Goal: Task Accomplishment & Management: Use online tool/utility

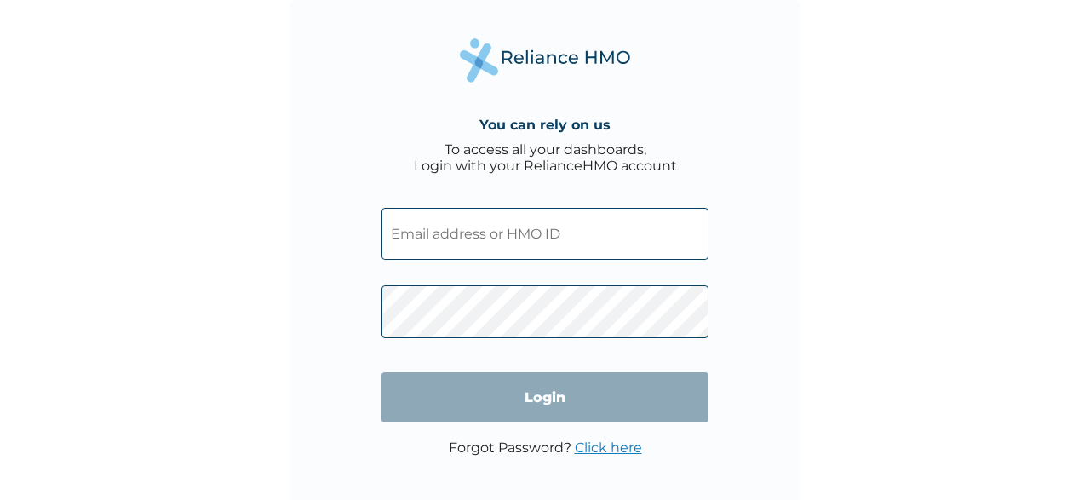
click at [592, 246] on input "text" at bounding box center [544, 234] width 327 height 52
click at [580, 240] on input "text" at bounding box center [544, 234] width 327 height 52
paste input "BTI/10069/A"
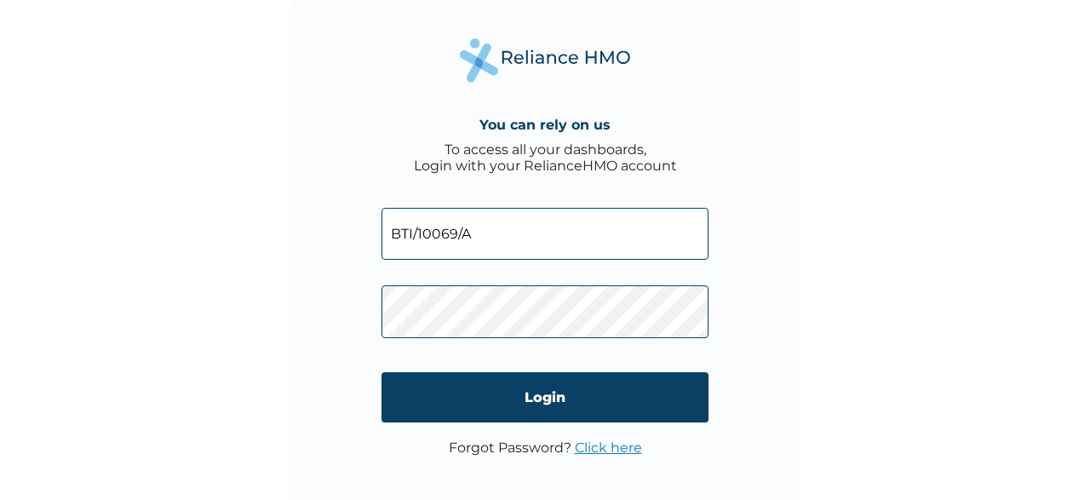
type input "BTI/10069/A"
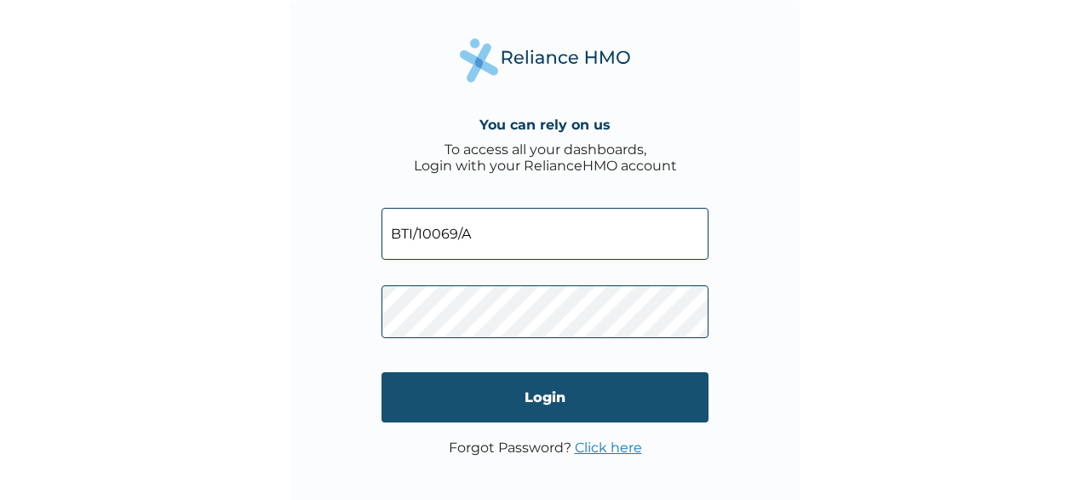
click at [453, 410] on input "Login" at bounding box center [544, 397] width 327 height 50
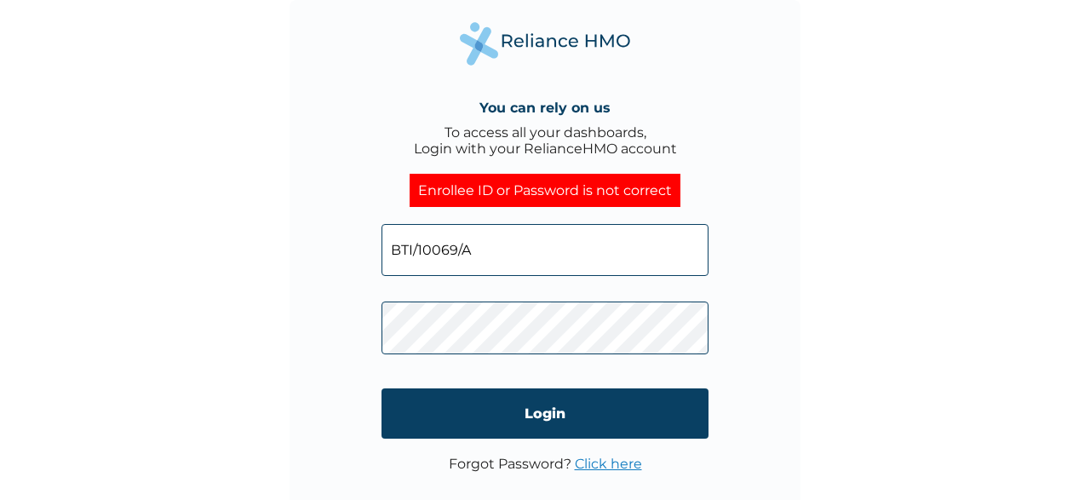
click at [594, 463] on link "Click here" at bounding box center [608, 464] width 67 height 16
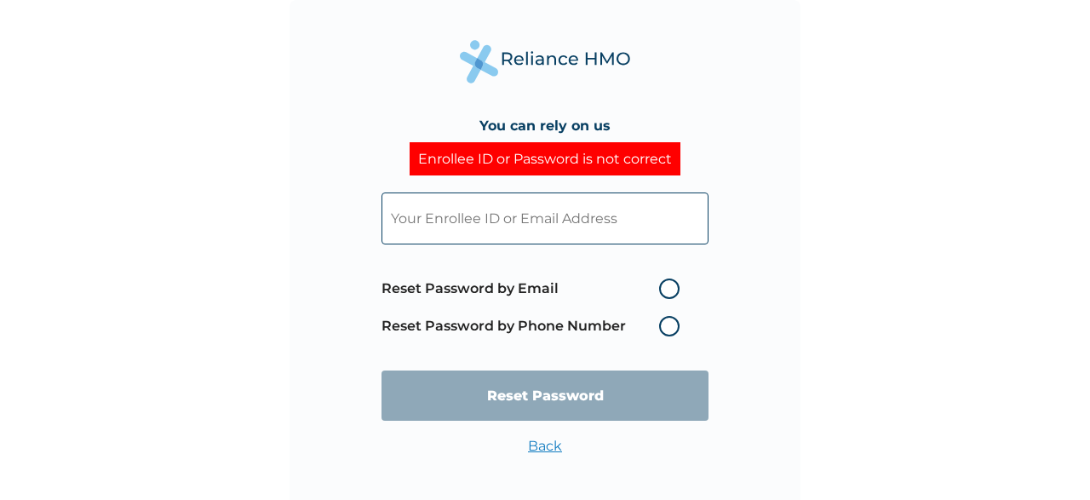
click at [667, 288] on label "Reset Password by Email" at bounding box center [534, 288] width 307 height 20
click at [662, 288] on input "Reset Password by Email" at bounding box center [648, 288] width 27 height 27
radio input "true"
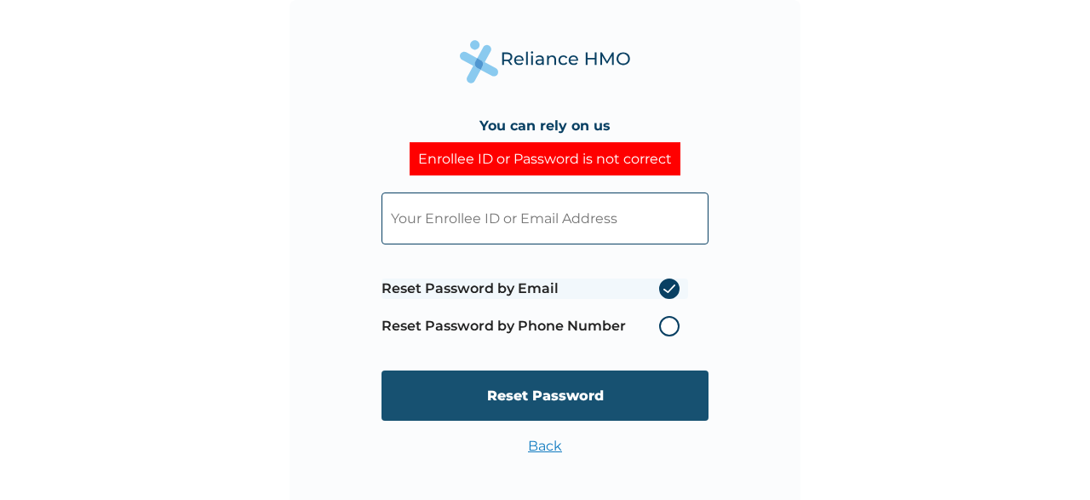
click at [572, 397] on input "Reset Password" at bounding box center [544, 395] width 327 height 50
click at [554, 388] on input "Reset Password" at bounding box center [544, 395] width 327 height 50
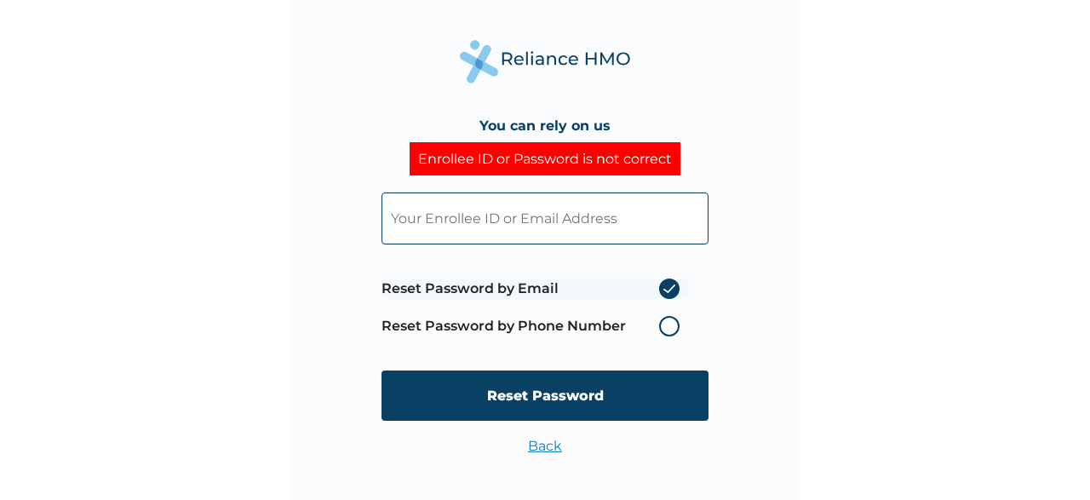
click at [540, 228] on input "text" at bounding box center [544, 218] width 327 height 52
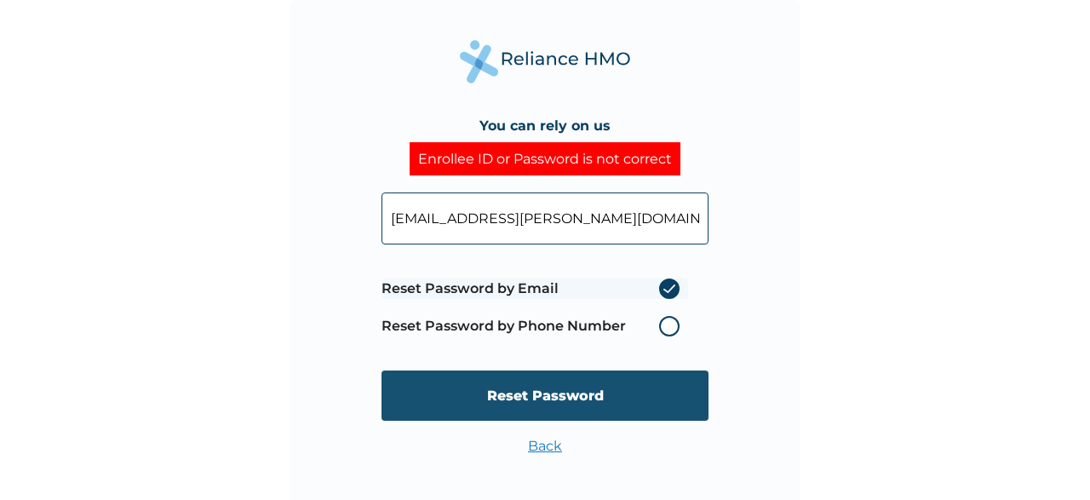
type input "dunebari.dan@bridgsitelimited.com"
click at [546, 407] on input "Reset Password" at bounding box center [544, 395] width 327 height 50
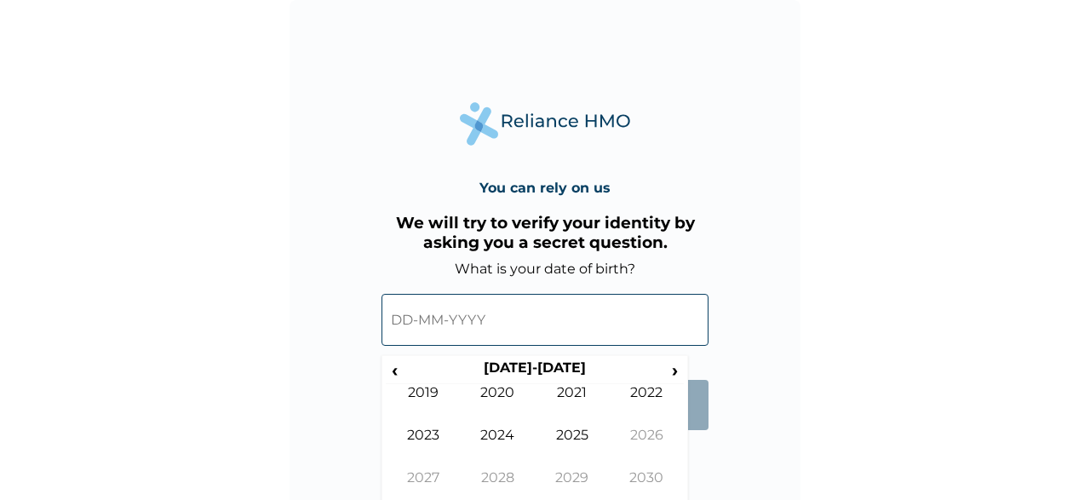
click at [520, 326] on input "text" at bounding box center [544, 320] width 327 height 52
click at [398, 366] on span "‹" at bounding box center [395, 369] width 18 height 21
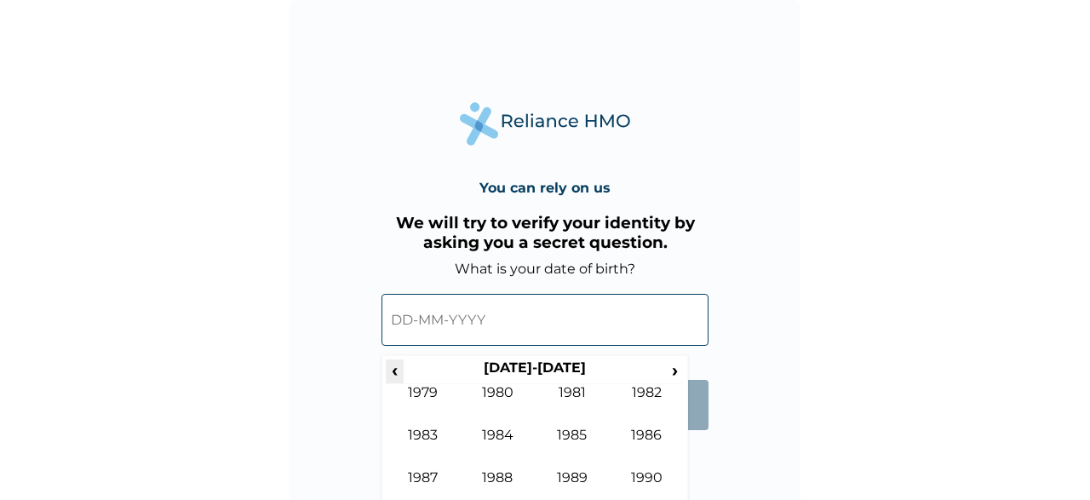
click at [398, 366] on span "‹" at bounding box center [395, 369] width 18 height 21
click at [674, 367] on span "›" at bounding box center [675, 369] width 19 height 21
click at [582, 474] on td "1989" at bounding box center [572, 490] width 75 height 43
click at [576, 474] on td "Nov" at bounding box center [572, 490] width 75 height 43
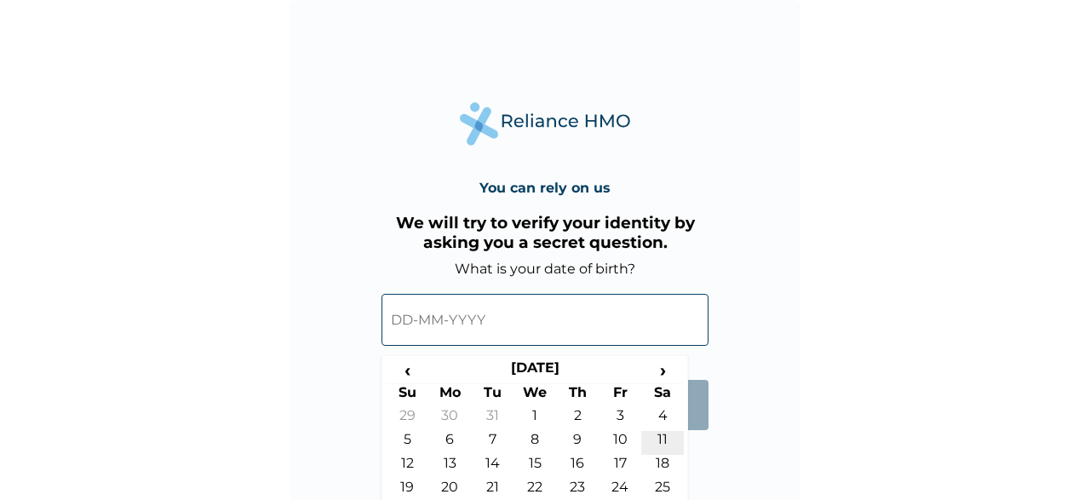
click at [658, 433] on td "11" at bounding box center [662, 443] width 43 height 24
type input "11-11-1989"
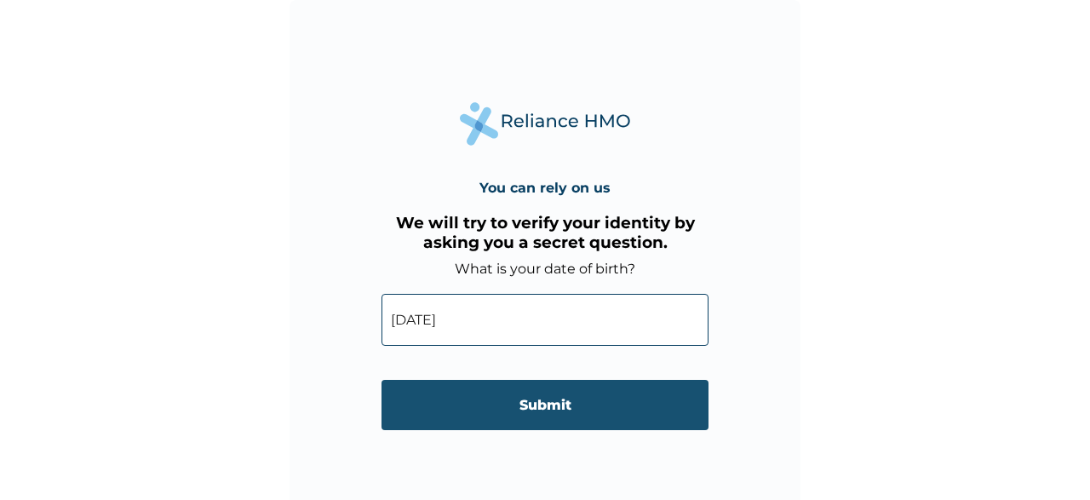
click at [559, 408] on input "Submit" at bounding box center [544, 405] width 327 height 50
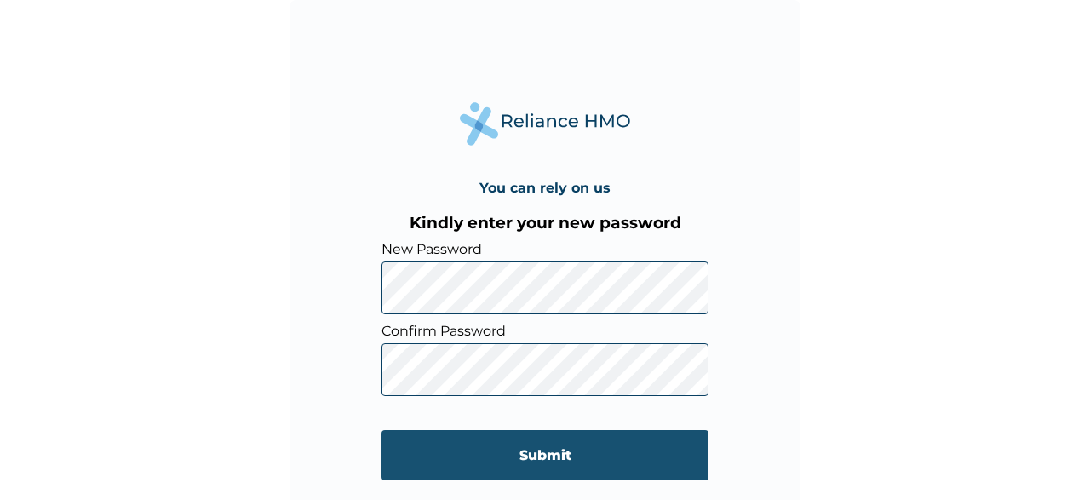
click at [442, 445] on input "Submit" at bounding box center [544, 455] width 327 height 50
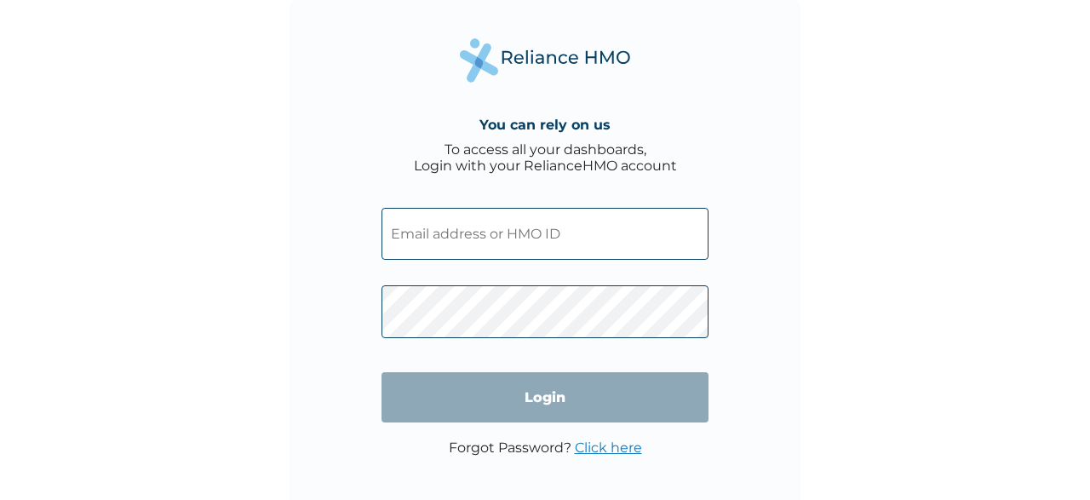
click at [536, 237] on input "text" at bounding box center [544, 234] width 327 height 52
paste input "BTI/10069/A"
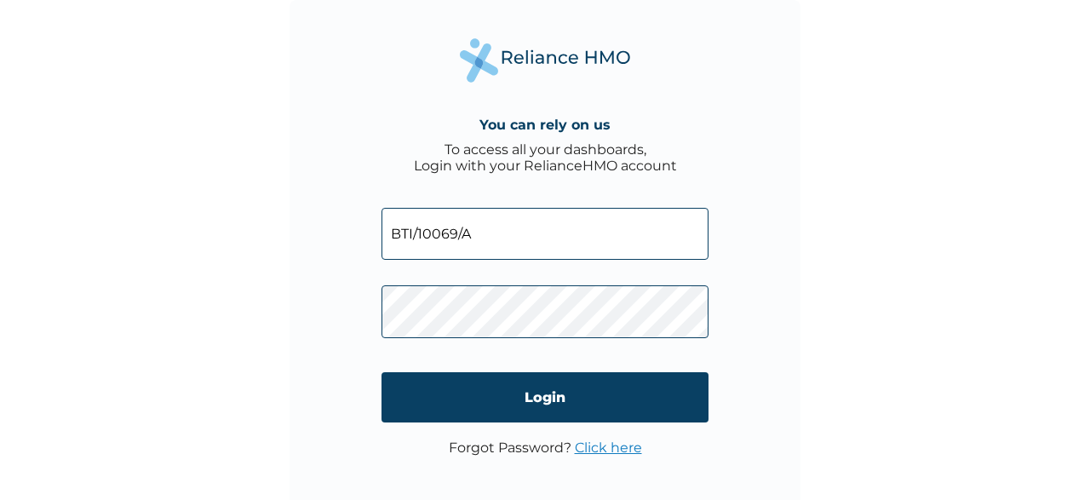
click at [556, 241] on input "BTI/10069/A" at bounding box center [544, 234] width 327 height 52
type input "BTI/10069/A"
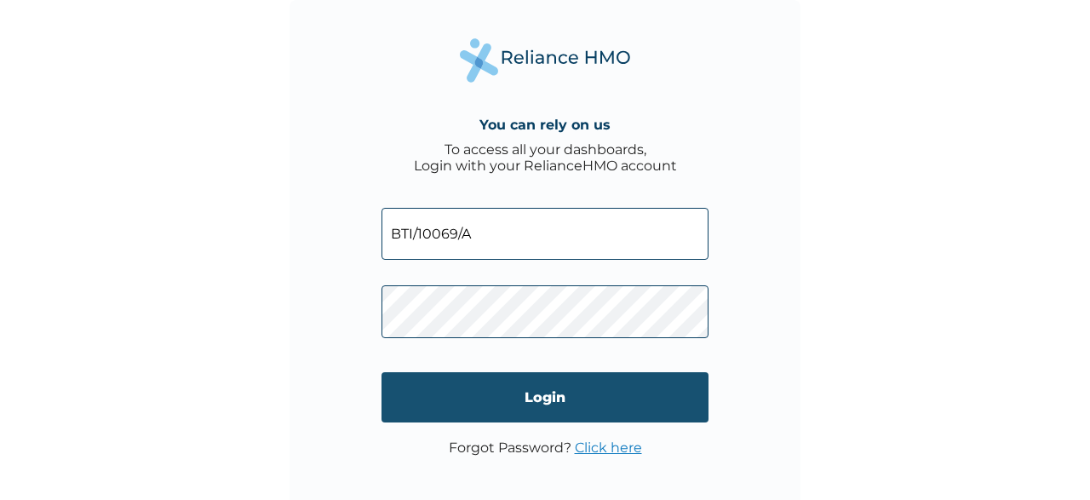
click at [536, 410] on input "Login" at bounding box center [544, 397] width 327 height 50
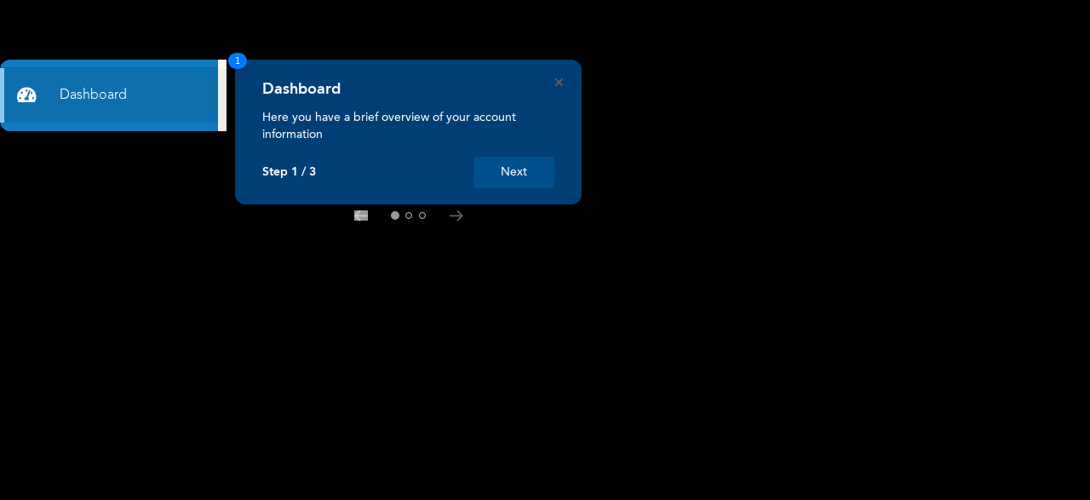
click at [498, 172] on button "Next" at bounding box center [513, 173] width 81 height 32
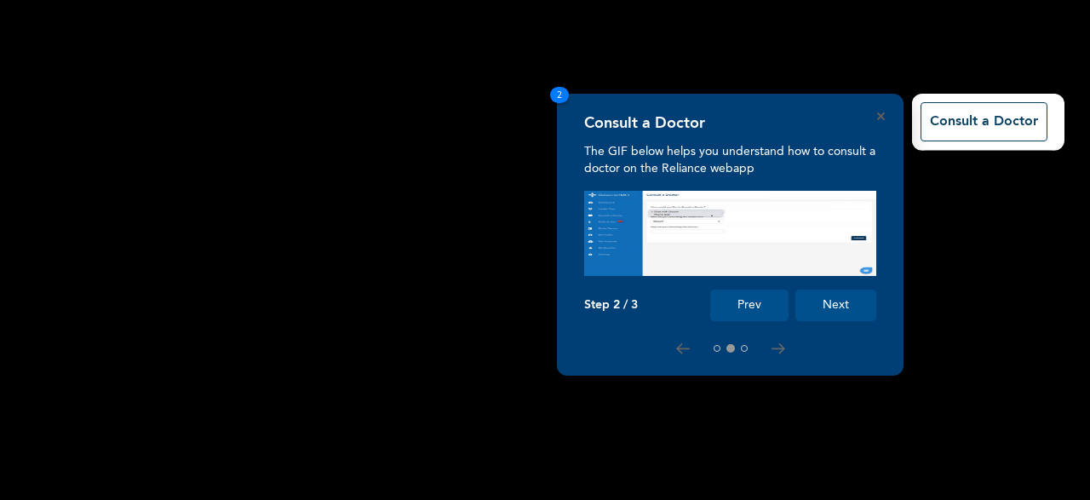
click at [813, 309] on button "Next" at bounding box center [835, 306] width 81 height 32
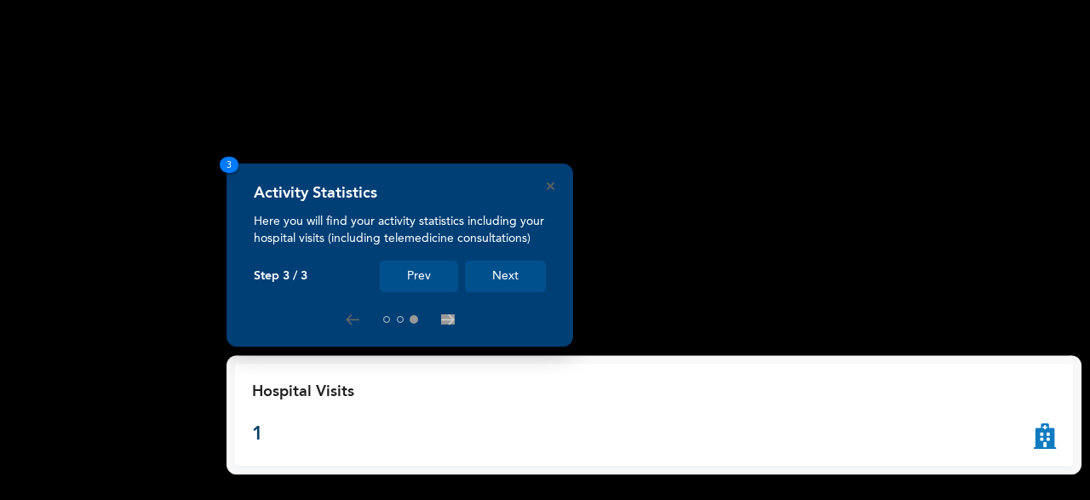
click at [520, 275] on button "Next" at bounding box center [505, 277] width 81 height 32
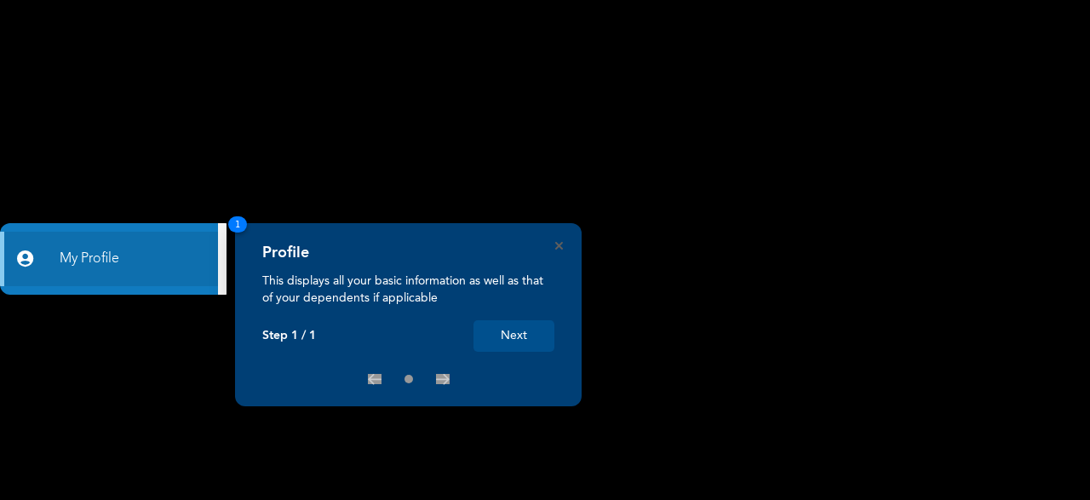
click at [515, 335] on button "Next" at bounding box center [513, 336] width 81 height 32
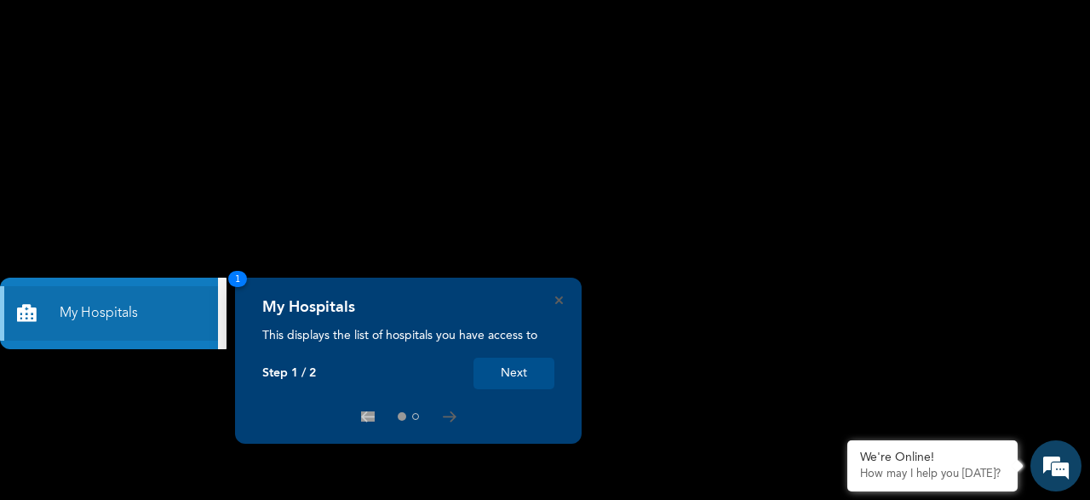
click at [508, 372] on button "Next" at bounding box center [513, 374] width 81 height 32
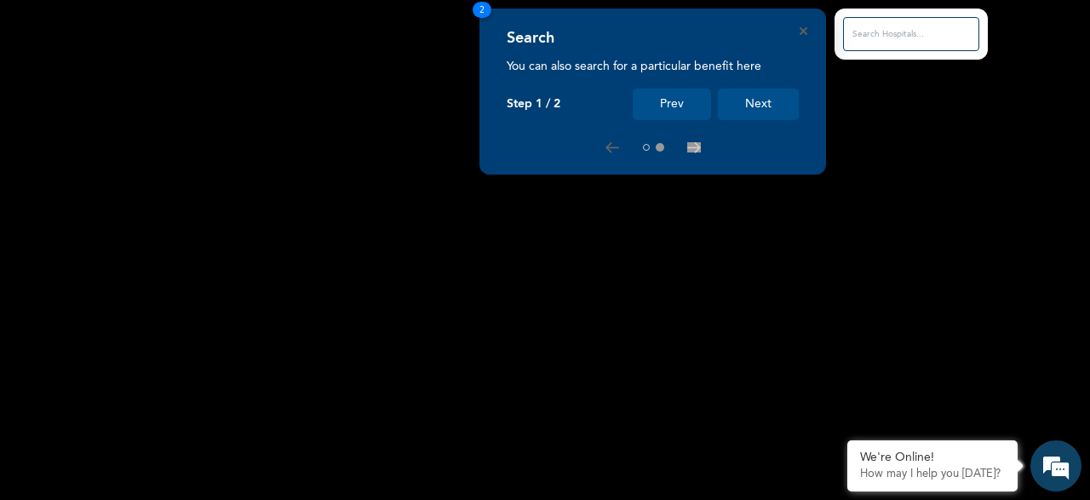
click at [772, 96] on button "Next" at bounding box center [758, 105] width 81 height 32
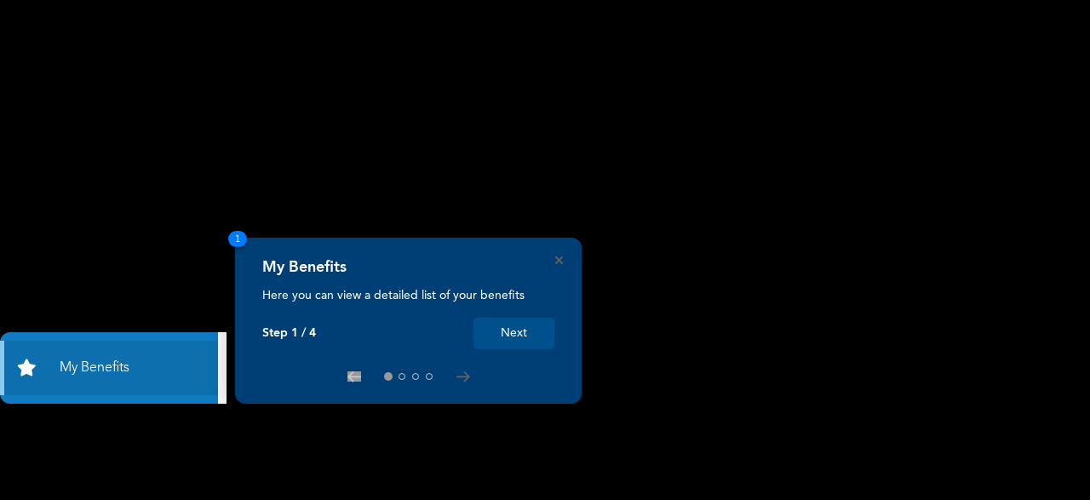
click at [519, 330] on button "Next" at bounding box center [513, 334] width 81 height 32
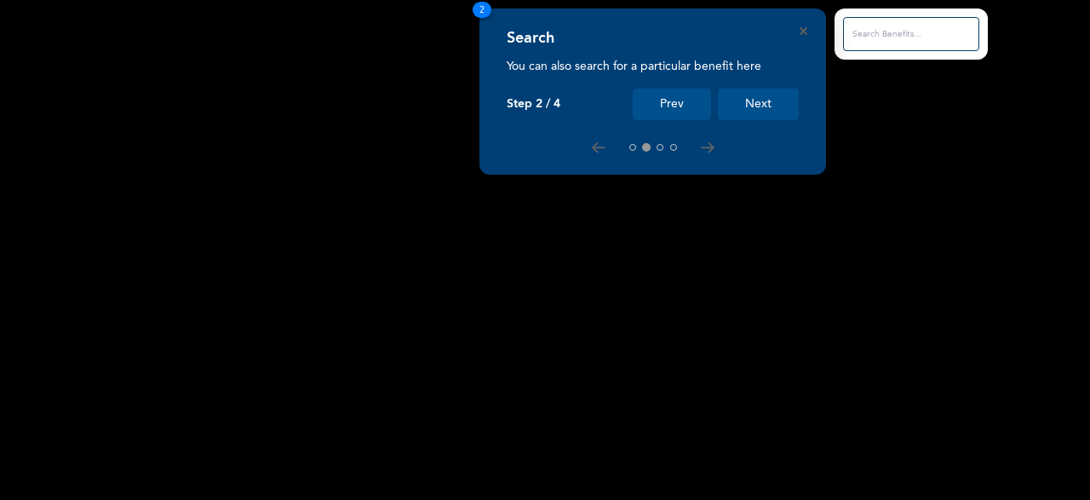
click at [768, 101] on button "Next" at bounding box center [758, 105] width 81 height 32
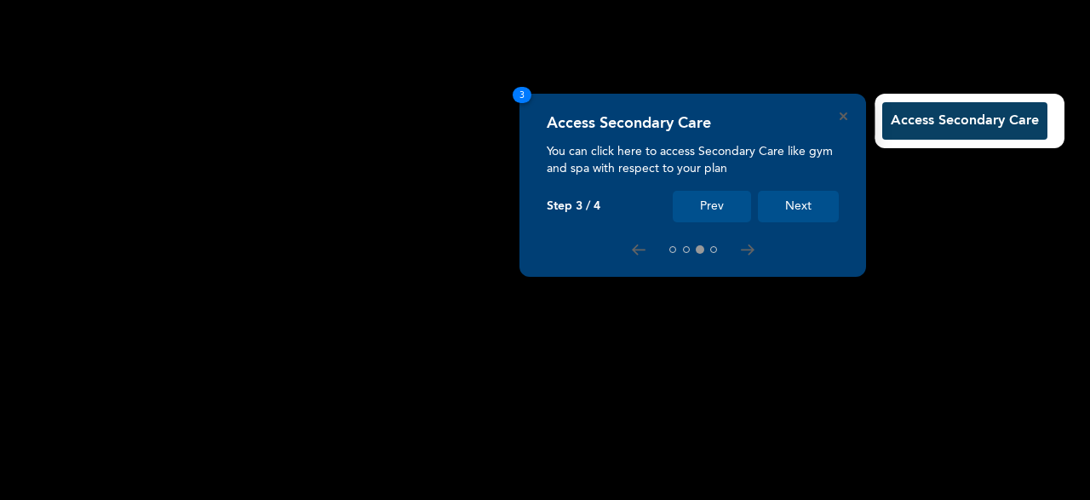
click at [783, 208] on button "Next" at bounding box center [798, 207] width 81 height 32
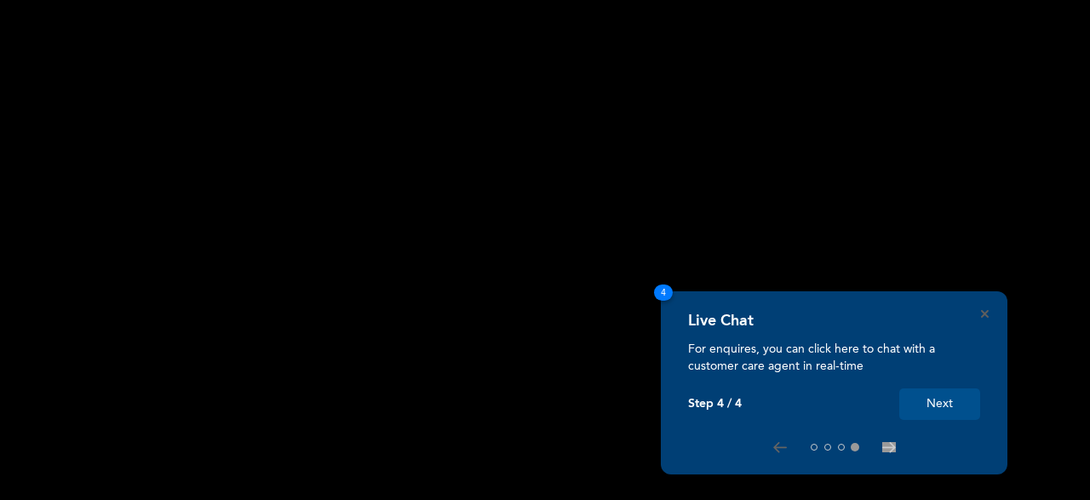
click at [936, 396] on button "Next" at bounding box center [939, 404] width 81 height 32
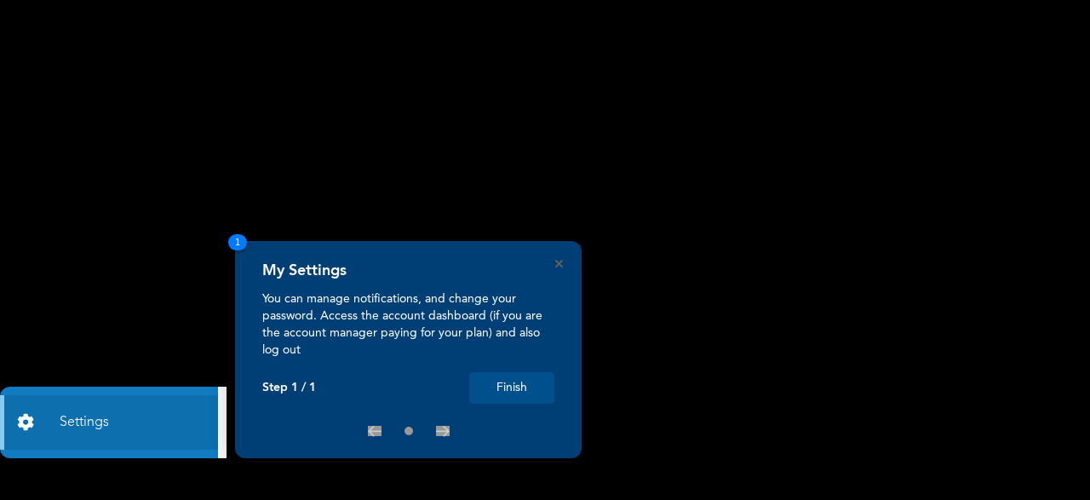
click at [500, 382] on button "Finish" at bounding box center [511, 388] width 85 height 32
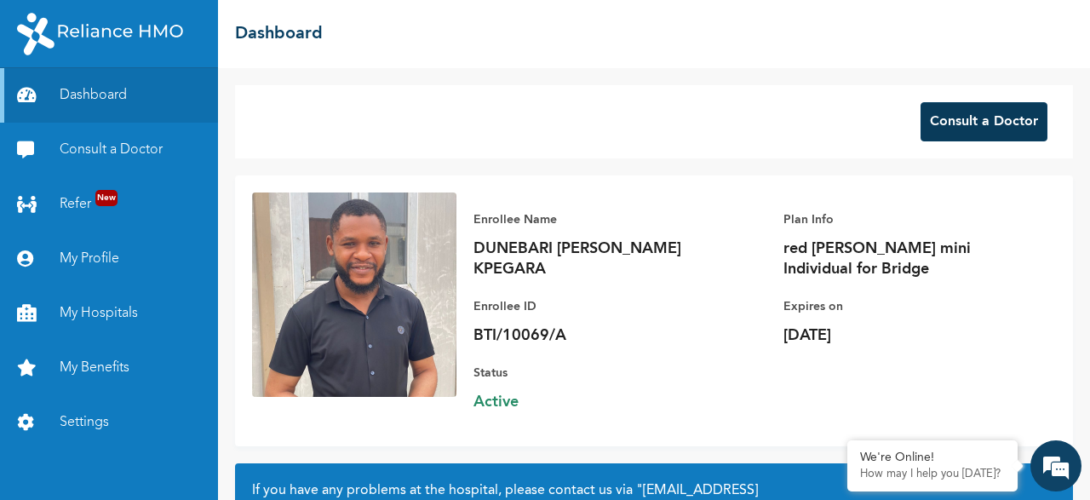
click at [980, 135] on button "Consult a Doctor" at bounding box center [984, 121] width 127 height 39
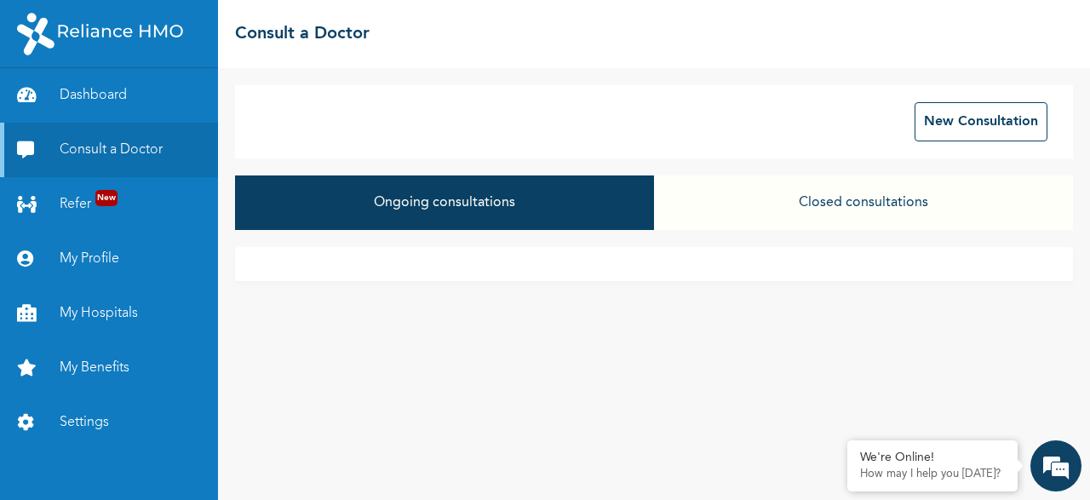
click at [666, 198] on button "Closed consultations" at bounding box center [863, 202] width 419 height 54
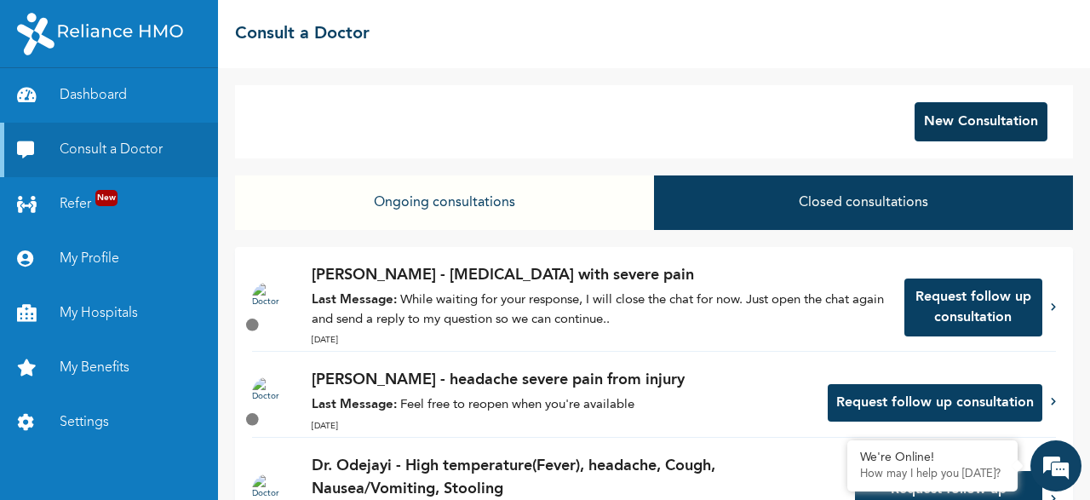
click at [932, 135] on button "New Consultation" at bounding box center [981, 121] width 133 height 39
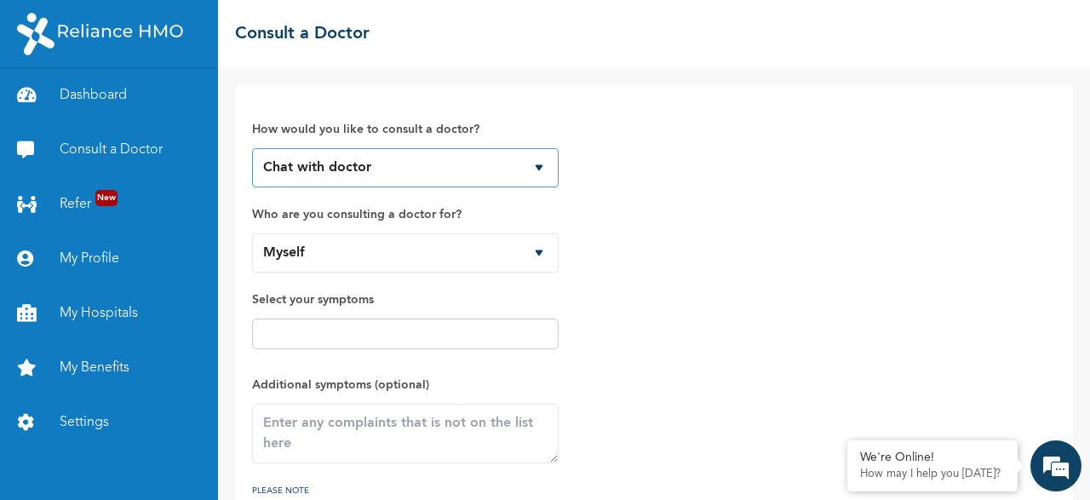
click at [252, 148] on select "Chat with doctor Phone Call" at bounding box center [405, 167] width 307 height 39
click at [520, 168] on select "Chat with doctor Phone Call" at bounding box center [405, 167] width 307 height 39
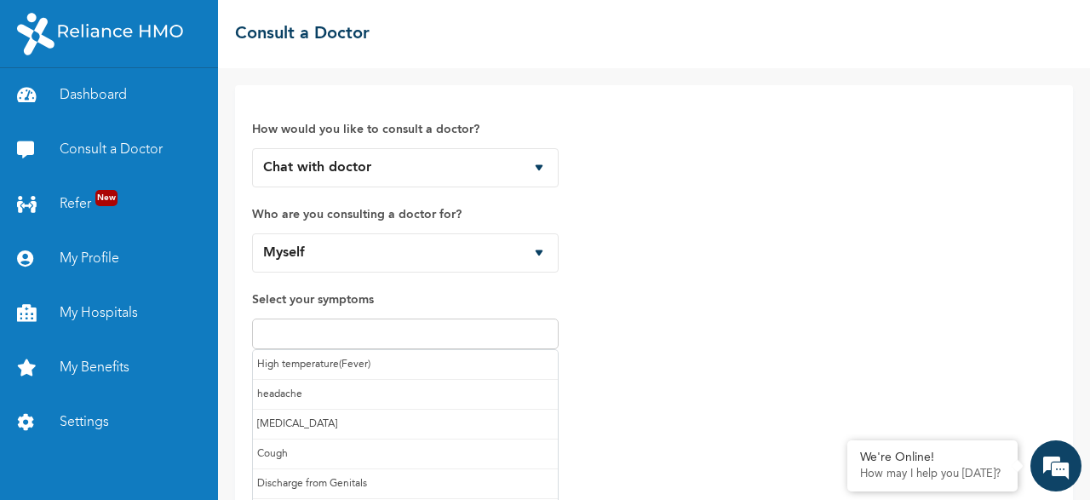
click at [450, 330] on input "text" at bounding box center [405, 334] width 296 height 20
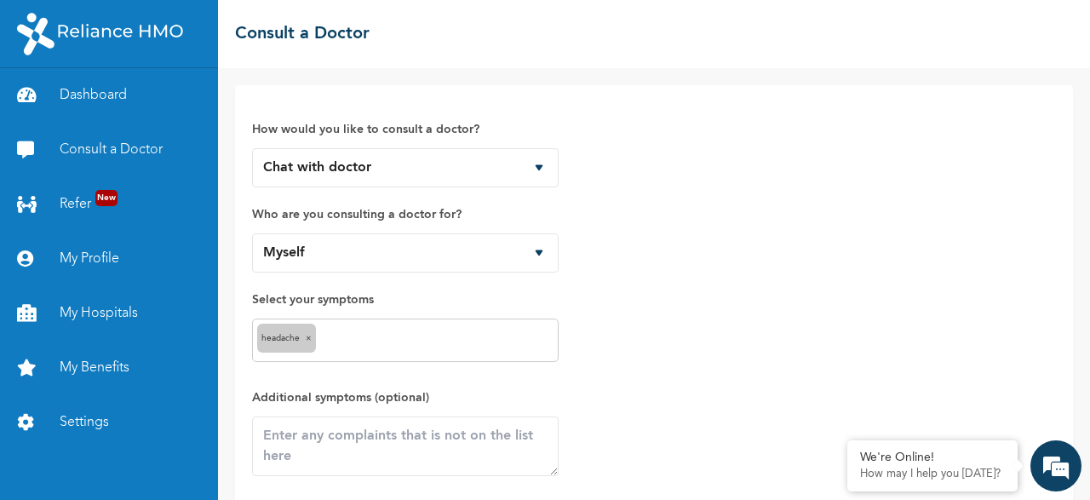
click at [389, 327] on div "headache ×" at bounding box center [405, 339] width 307 height 43
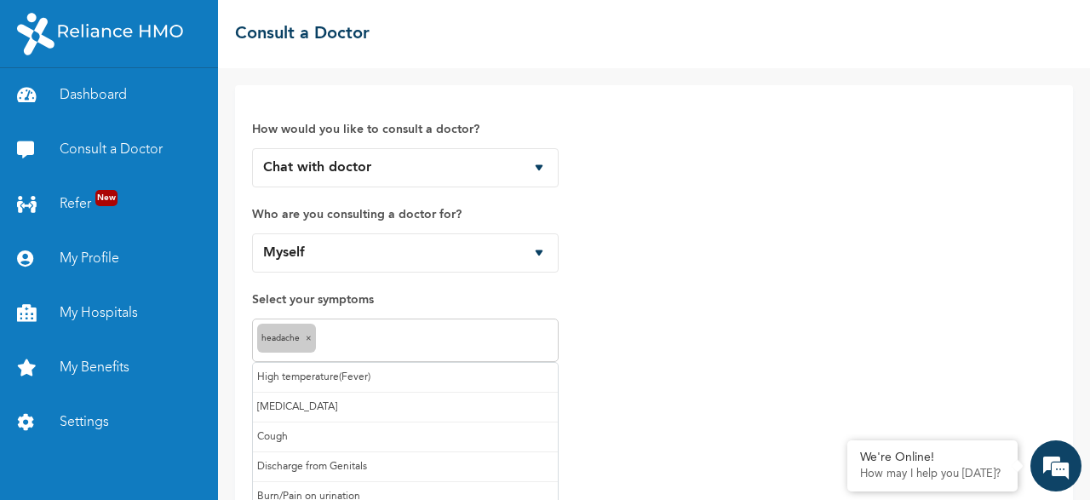
click at [382, 343] on input "text" at bounding box center [436, 340] width 233 height 20
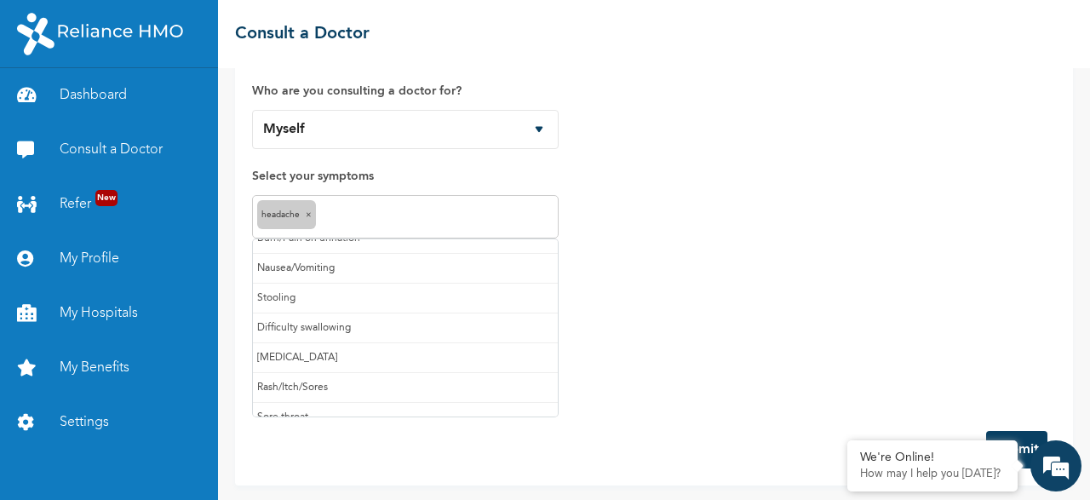
scroll to position [140, 0]
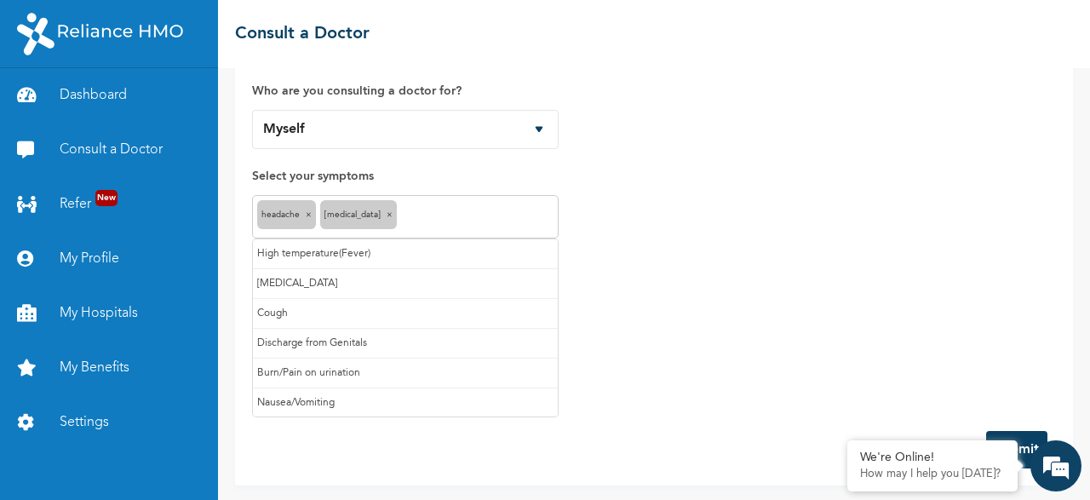
click at [412, 221] on input "text" at bounding box center [477, 217] width 152 height 20
click at [511, 219] on input "text" at bounding box center [527, 217] width 53 height 20
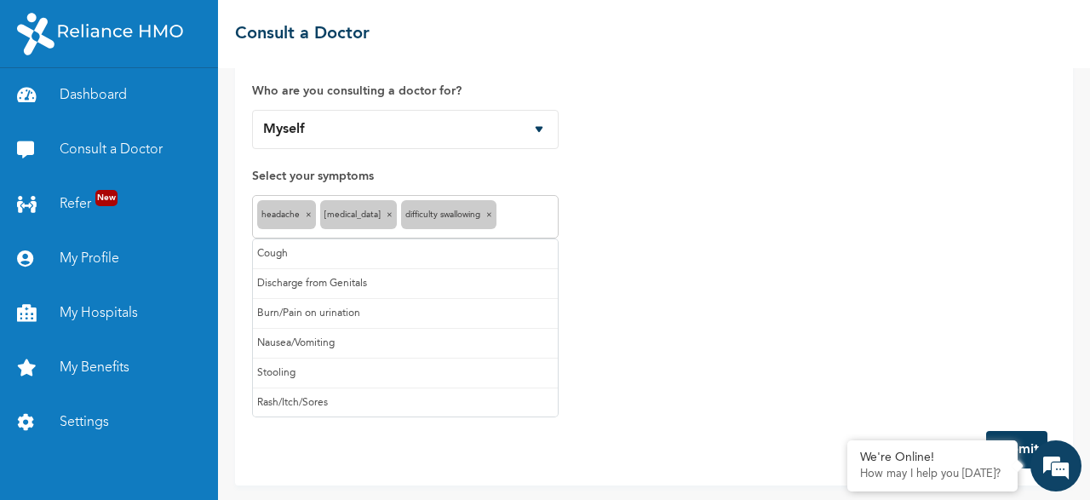
scroll to position [60, 0]
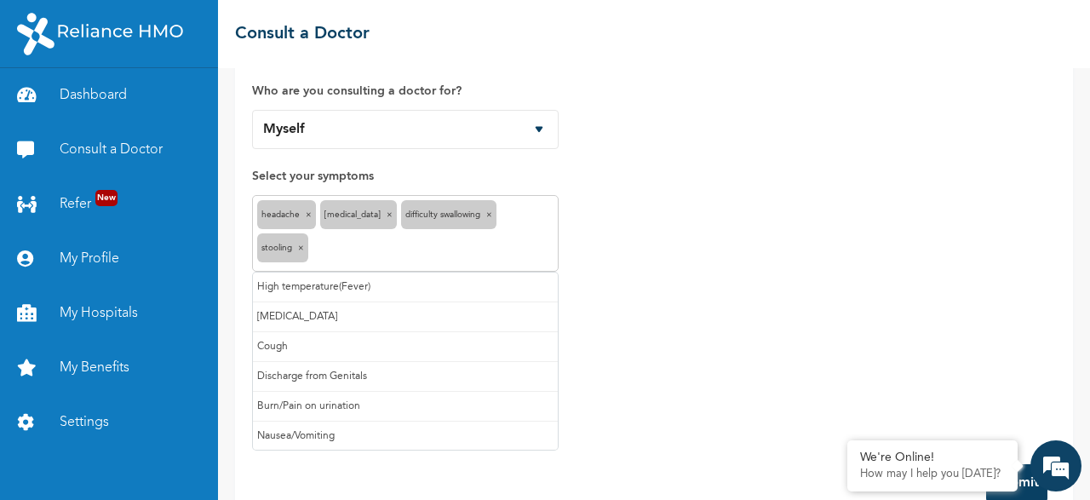
click at [333, 242] on input "text" at bounding box center [433, 250] width 241 height 20
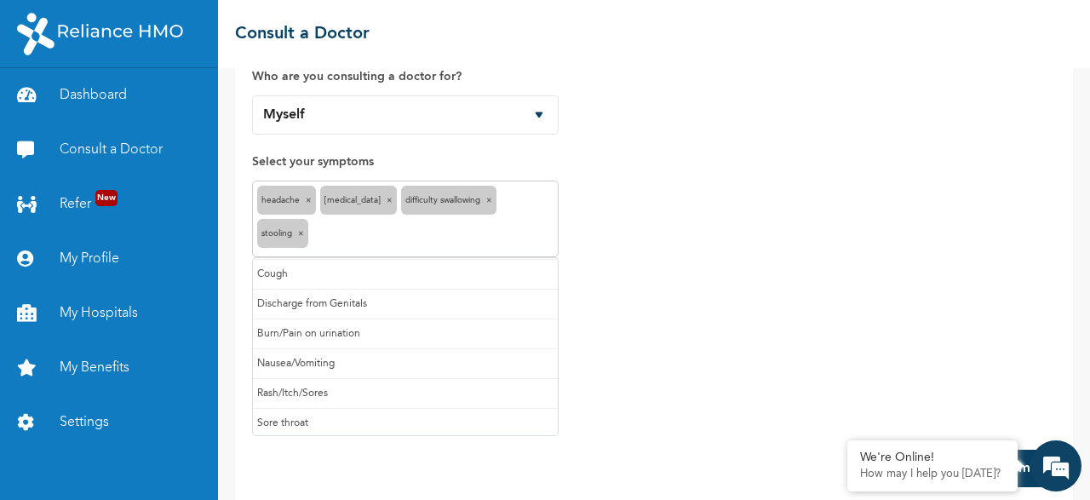
scroll to position [139, 0]
click at [432, 473] on form "How would you like to consult a doctor? Chat with doctor Phone Call Who are you…" at bounding box center [654, 224] width 804 height 523
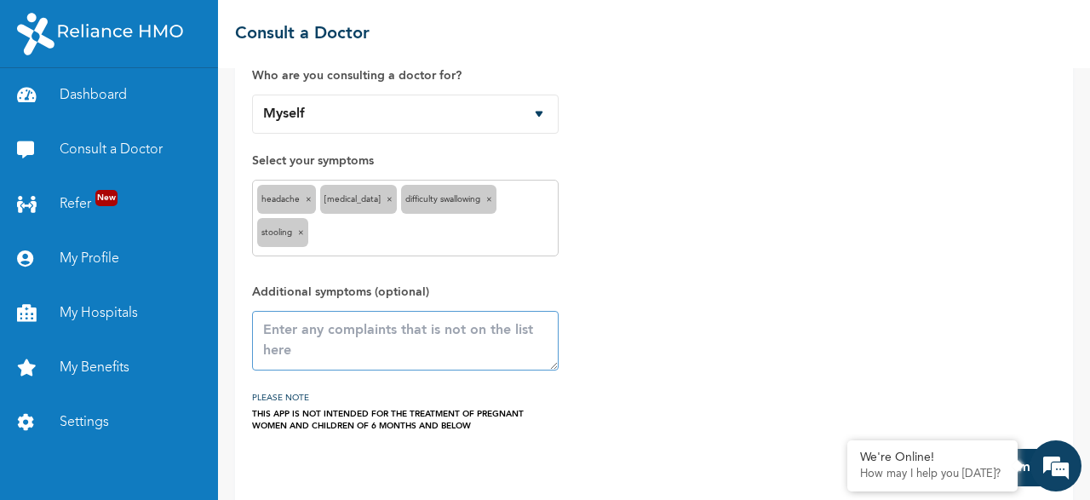
click at [383, 332] on textarea at bounding box center [405, 341] width 307 height 60
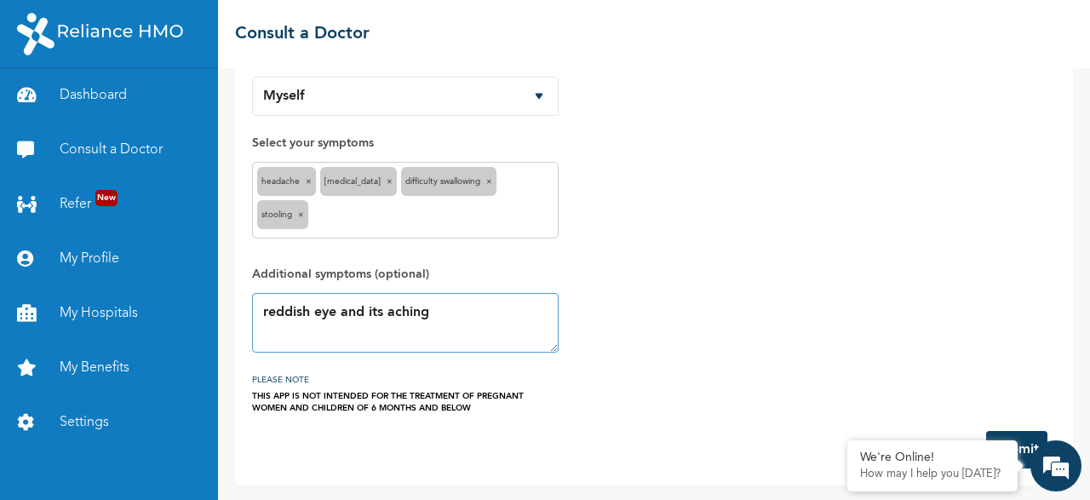
type textarea "reddish eye and its aching"
click at [1028, 438] on button "Submit" at bounding box center [1016, 449] width 61 height 37
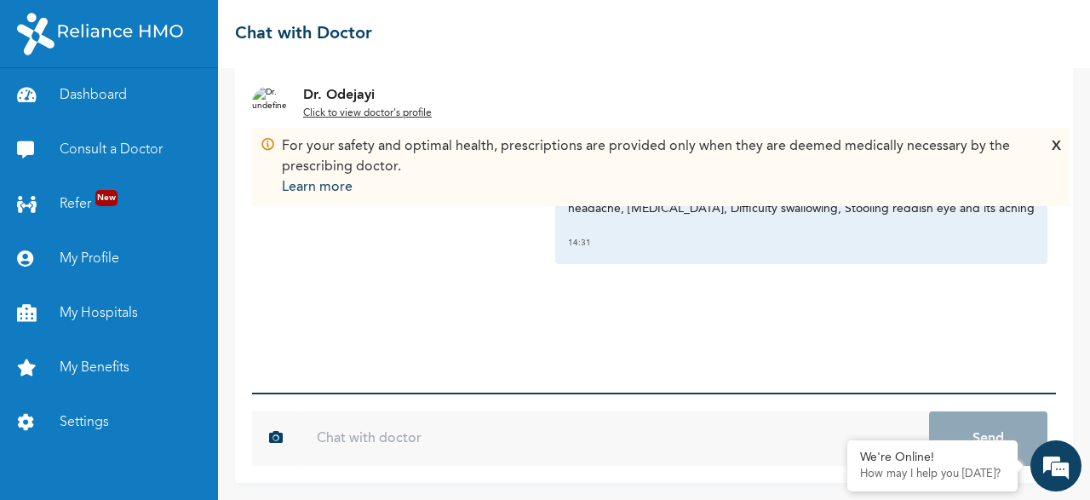
click at [416, 433] on input "text" at bounding box center [614, 438] width 629 height 54
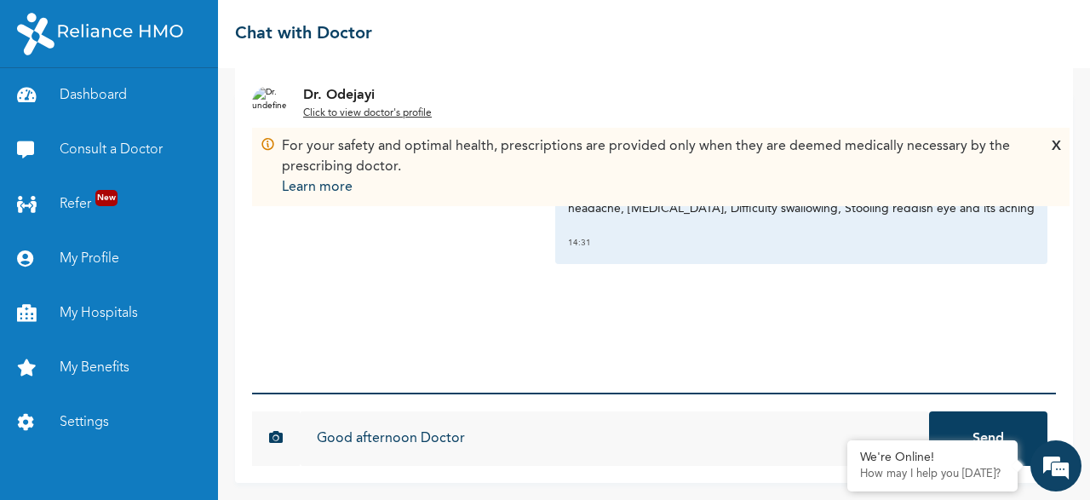
type input "Good afternoon Doctor"
click at [929, 411] on button "Send" at bounding box center [988, 438] width 118 height 54
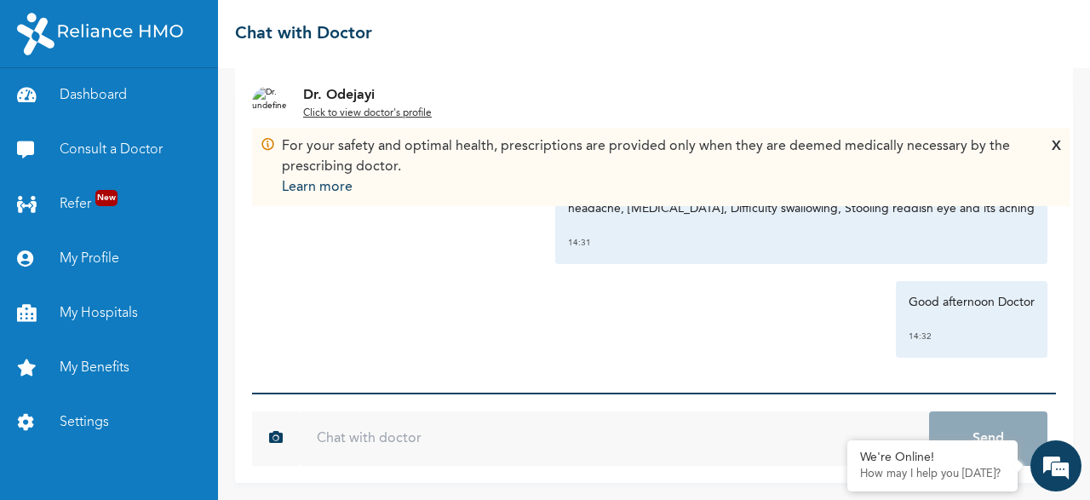
click at [1058, 141] on div "X" at bounding box center [1056, 166] width 9 height 61
